Goal: Information Seeking & Learning: Learn about a topic

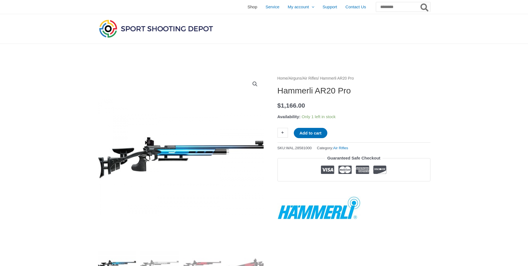
click at [248, 7] on span "Shop" at bounding box center [253, 7] width 10 height 14
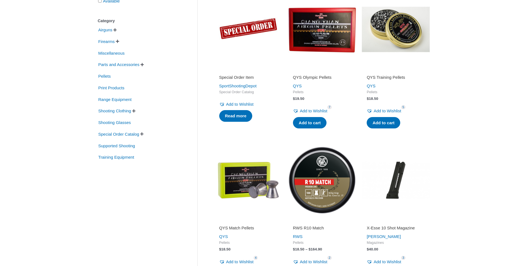
scroll to position [85, 0]
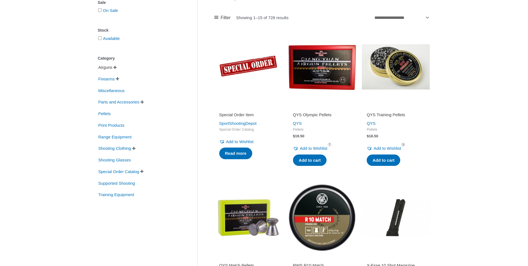
click at [106, 70] on span "Airguns" at bounding box center [105, 67] width 15 height 9
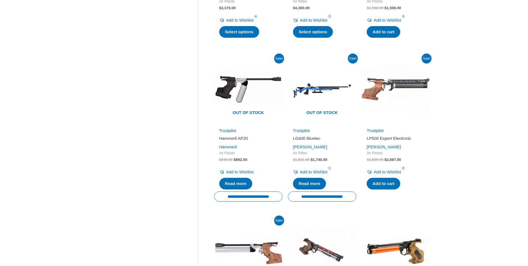
scroll to position [751, 0]
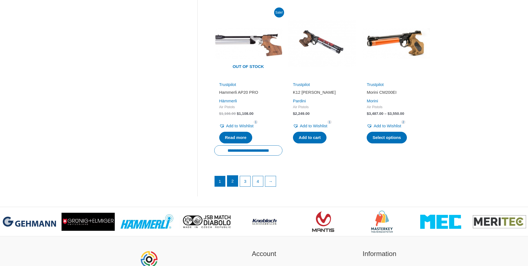
click at [234, 182] on link "2" at bounding box center [232, 181] width 11 height 11
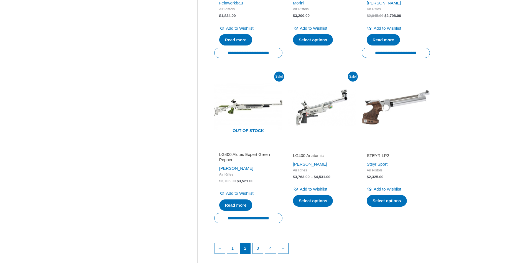
scroll to position [641, 0]
